Goal: Check status: Check status

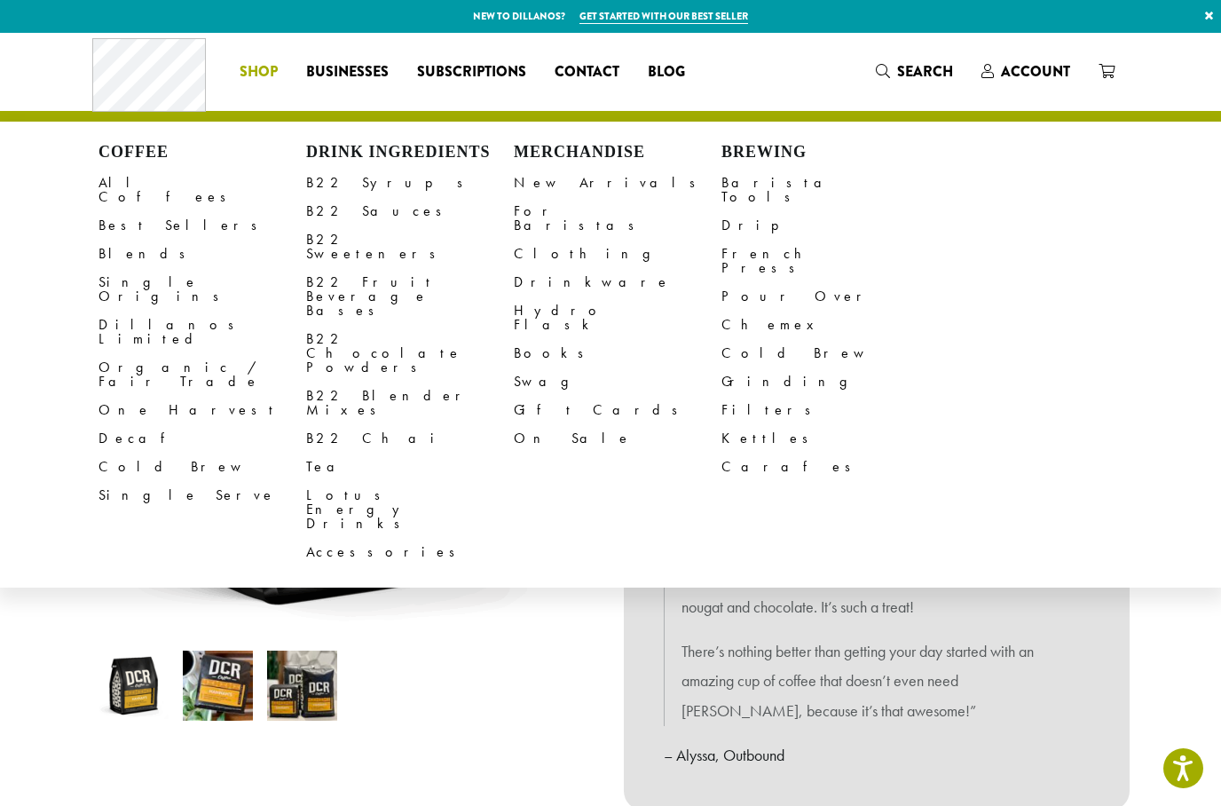
click at [124, 170] on link "All Coffees" at bounding box center [203, 190] width 208 height 43
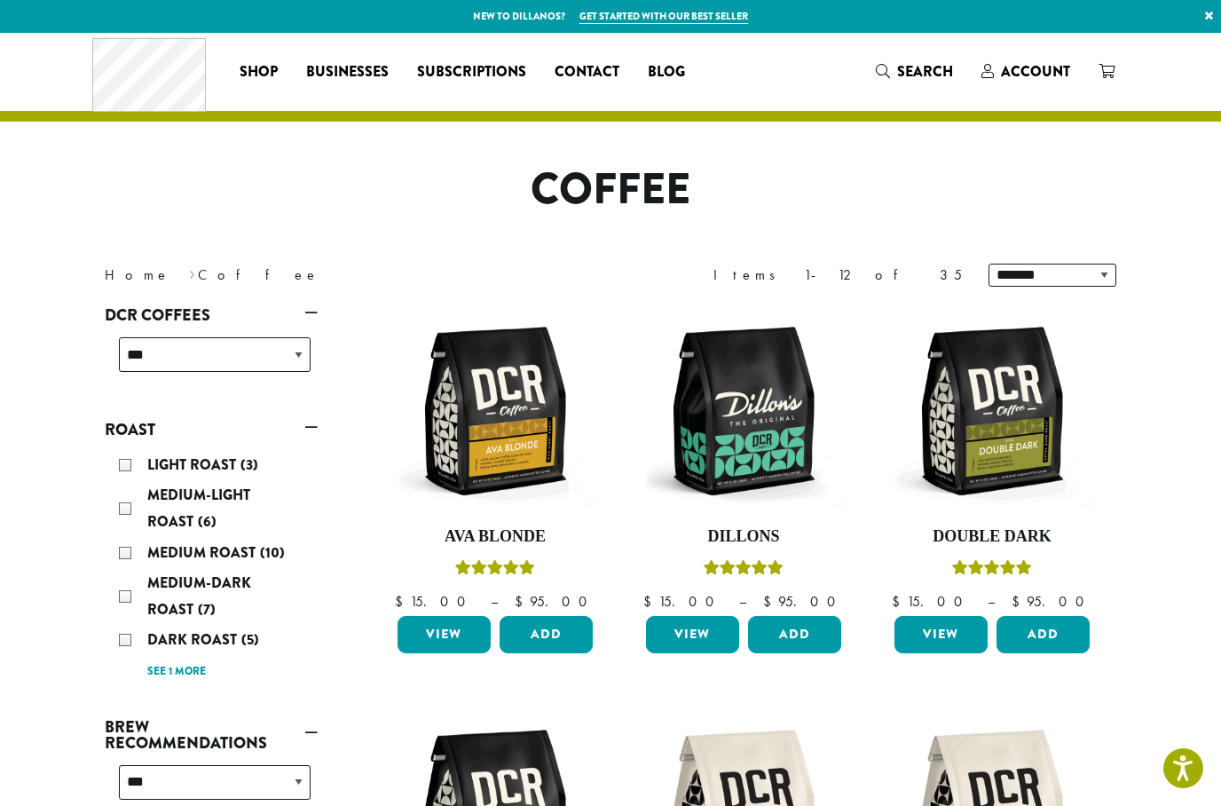
click at [1039, 73] on span "Account" at bounding box center [1035, 71] width 69 height 20
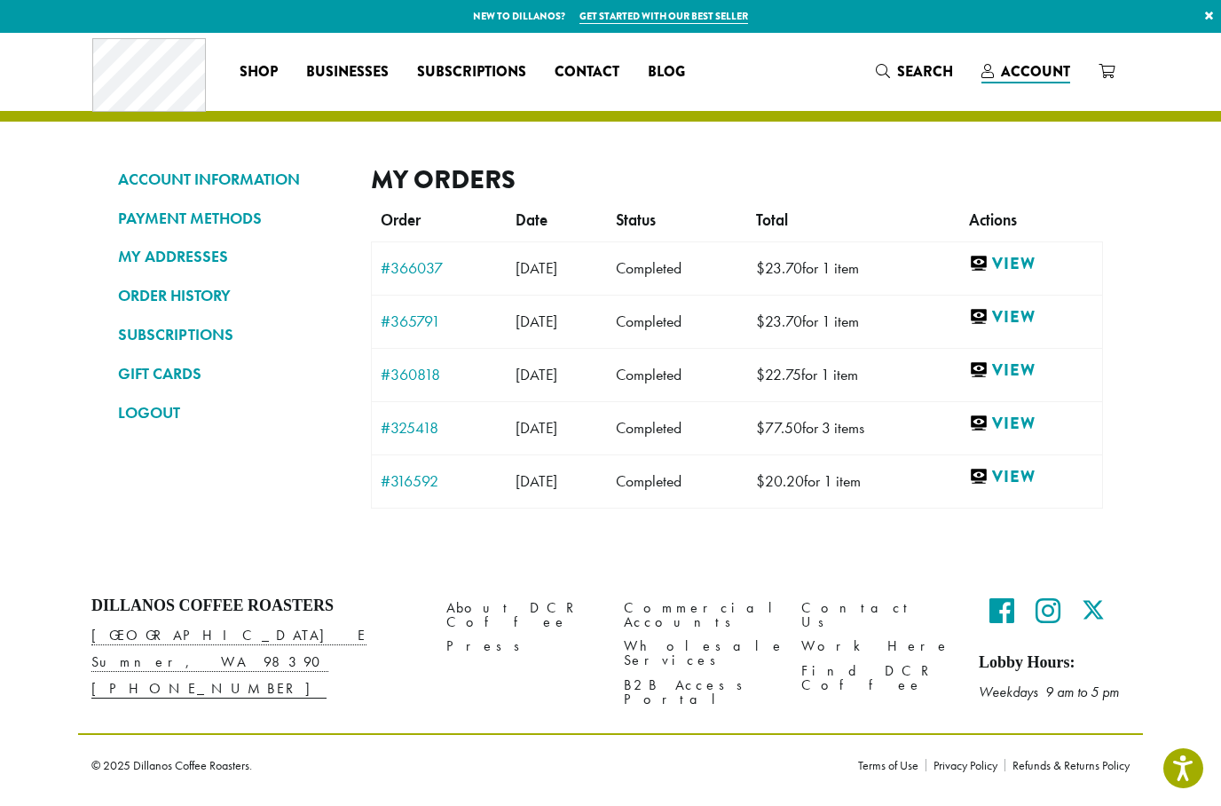
click at [1037, 258] on link "View" at bounding box center [1031, 264] width 124 height 22
click at [1034, 310] on link "View" at bounding box center [1031, 317] width 124 height 22
